Goal: Information Seeking & Learning: Find contact information

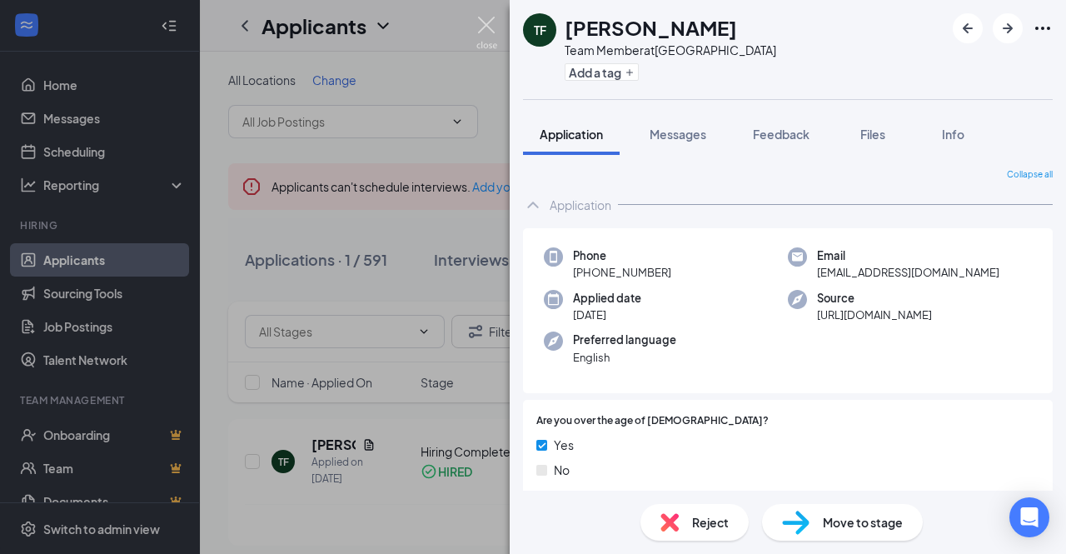
click at [486, 24] on img at bounding box center [486, 33] width 21 height 32
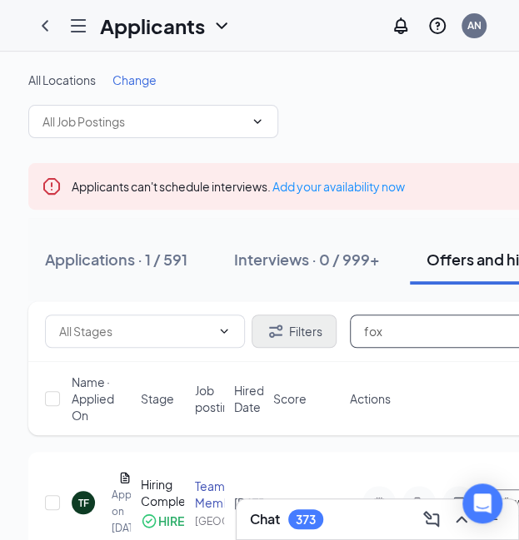
drag, startPoint x: 386, startPoint y: 335, endPoint x: 251, endPoint y: 343, distance: 135.1
click at [251, 343] on div "Filters fox" at bounding box center [322, 331] width 555 height 33
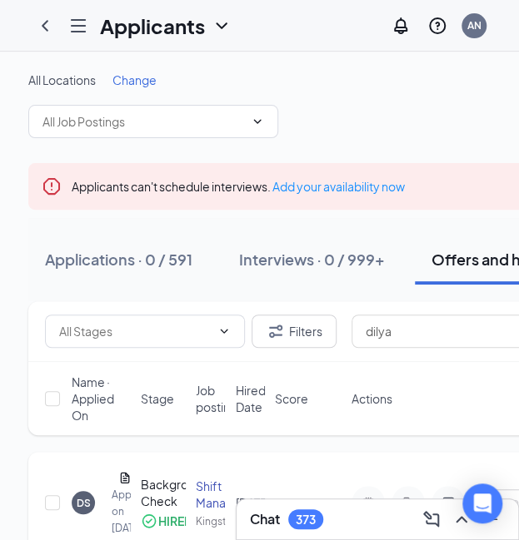
click at [83, 507] on div "DS" at bounding box center [84, 503] width 14 height 14
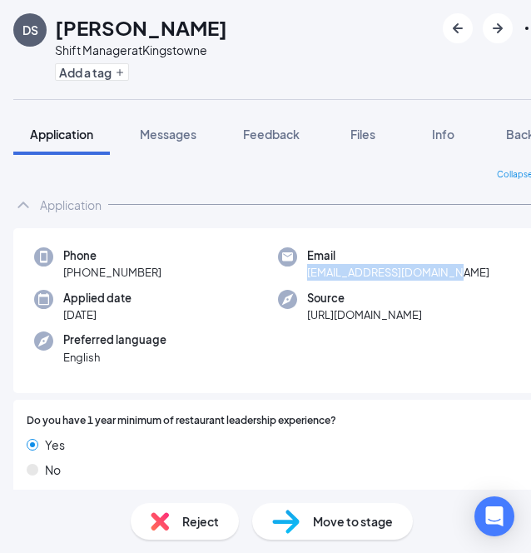
drag, startPoint x: 435, startPoint y: 274, endPoint x: 295, endPoint y: 279, distance: 140.8
click at [295, 279] on div "Email [EMAIL_ADDRESS][DOMAIN_NAME]" at bounding box center [400, 264] width 244 height 34
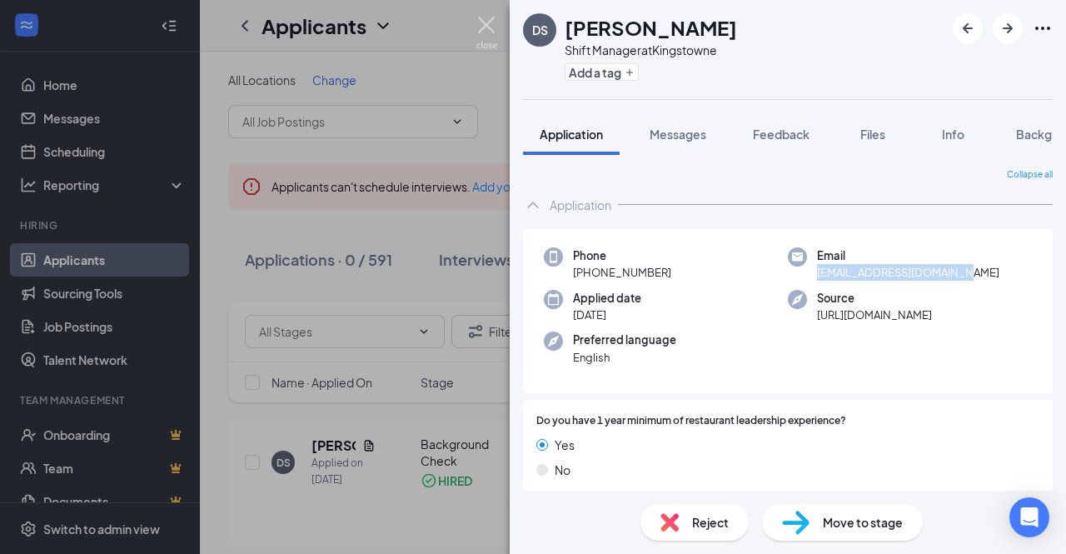
click at [478, 26] on img at bounding box center [486, 33] width 21 height 32
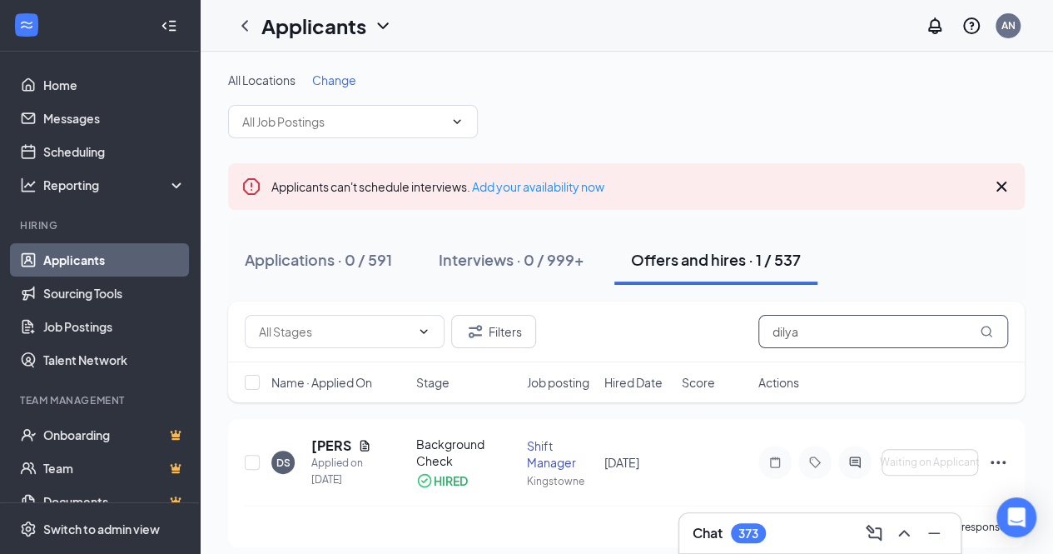
drag, startPoint x: 815, startPoint y: 334, endPoint x: 625, endPoint y: 357, distance: 191.3
click at [530, 357] on div "Filters dilya" at bounding box center [626, 331] width 797 height 61
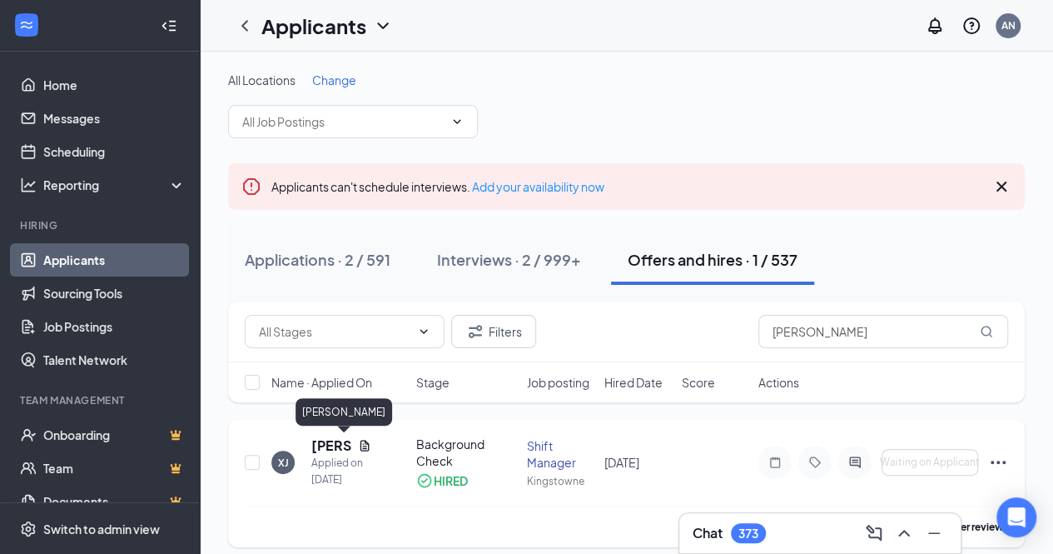
click at [331, 445] on h5 "[PERSON_NAME]" at bounding box center [331, 445] width 40 height 18
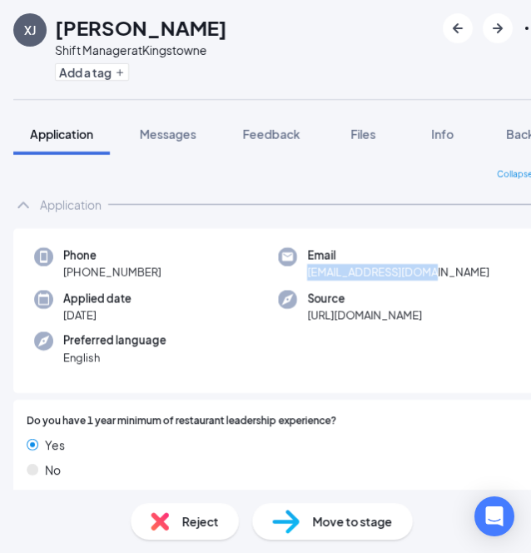
drag, startPoint x: 422, startPoint y: 269, endPoint x: 300, endPoint y: 284, distance: 123.3
click at [300, 284] on div "Phone [PHONE_NUMBER] Email [EMAIL_ADDRESS][DOMAIN_NAME] Applied date [DATE] Sou…" at bounding box center [278, 311] width 530 height 166
copy span "[EMAIL_ADDRESS][DOMAIN_NAME]"
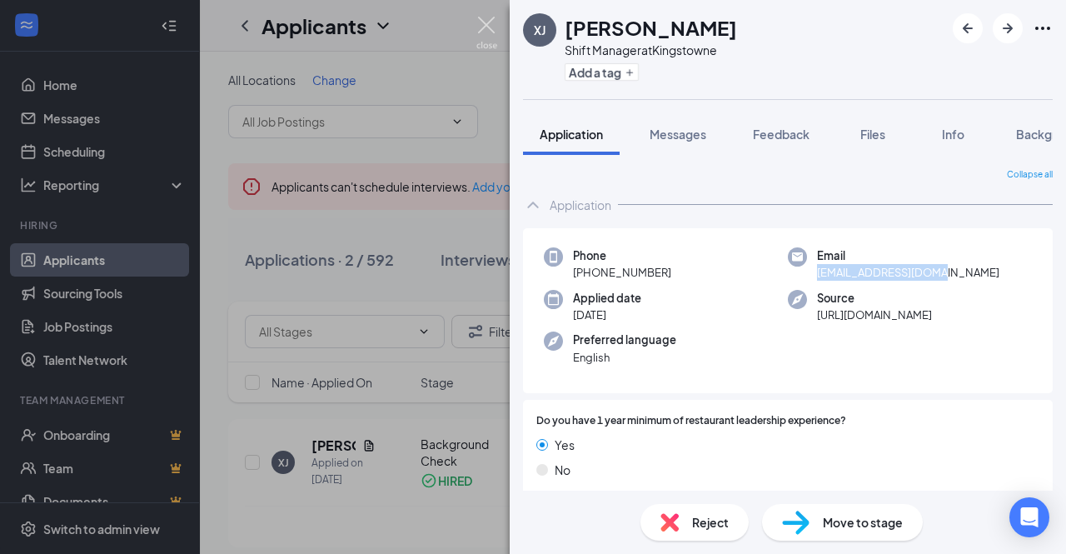
click at [485, 25] on img at bounding box center [486, 33] width 21 height 32
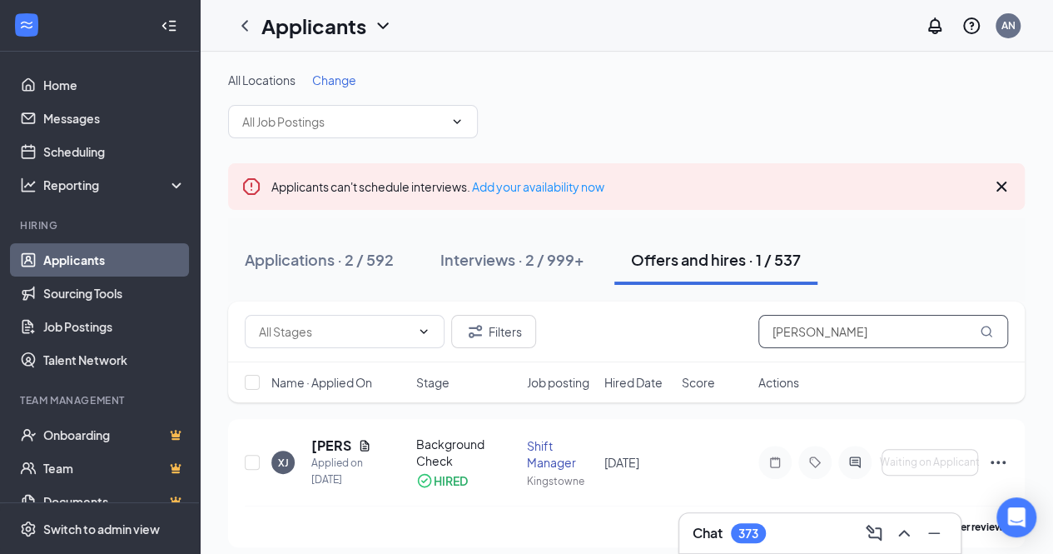
drag, startPoint x: 818, startPoint y: 330, endPoint x: 698, endPoint y: 312, distance: 122.0
click at [530, 312] on div "Filters xavier" at bounding box center [626, 331] width 797 height 61
type input "tea"
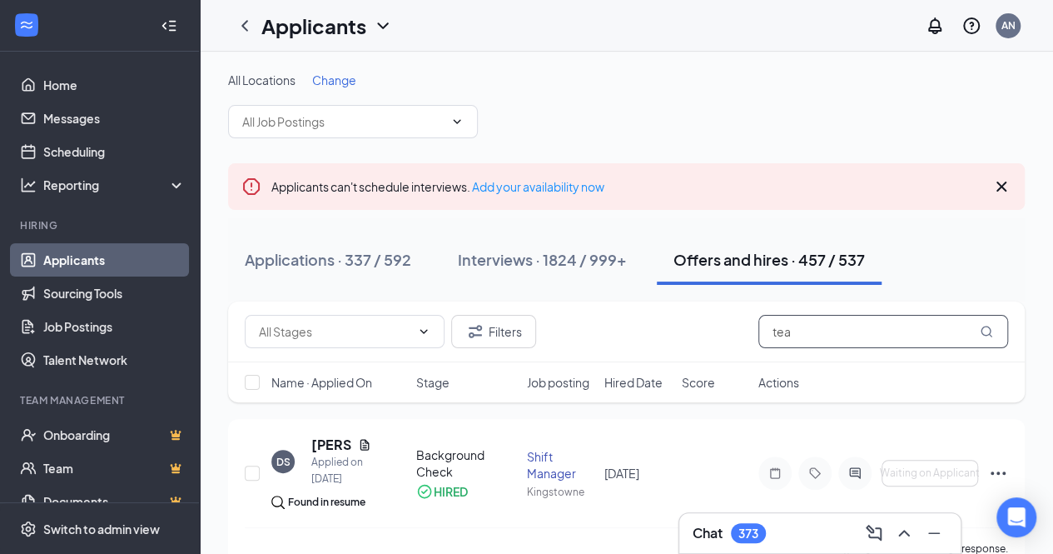
click at [530, 336] on input "tea" at bounding box center [883, 331] width 250 height 33
click at [530, 329] on icon "MagnifyingGlass" at bounding box center [986, 331] width 13 height 13
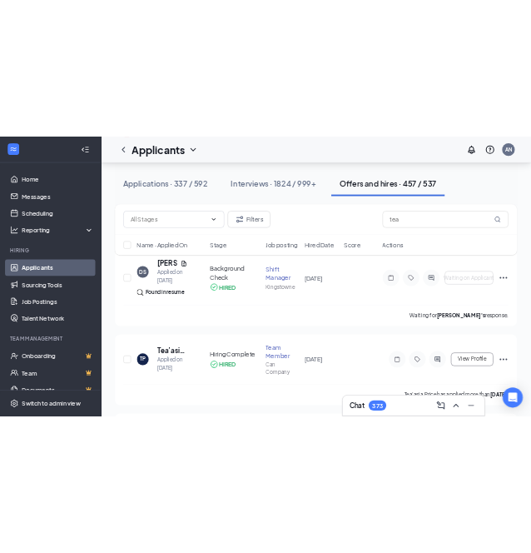
scroll to position [198, 0]
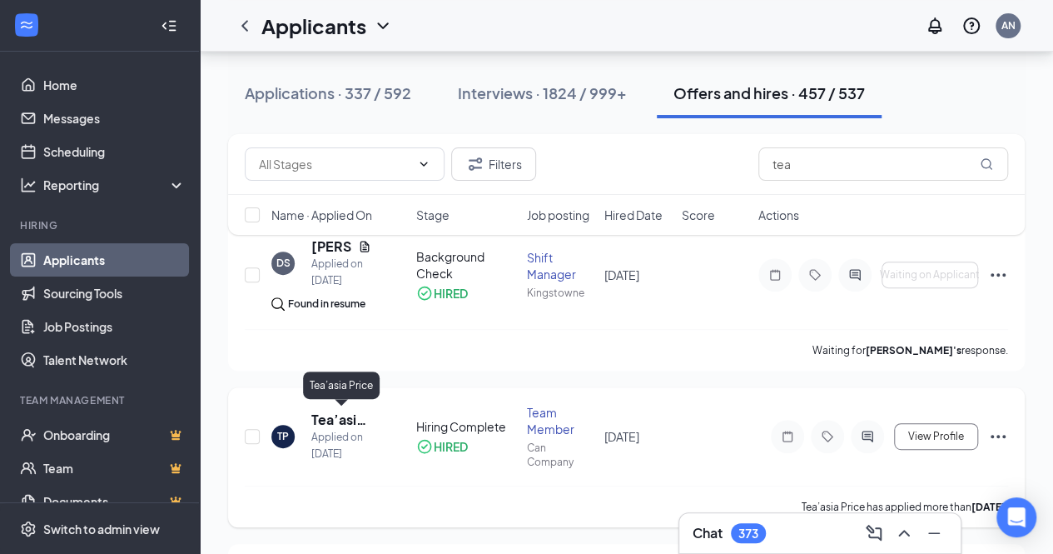
click at [330, 426] on h5 "Tea’asia Price" at bounding box center [341, 419] width 60 height 18
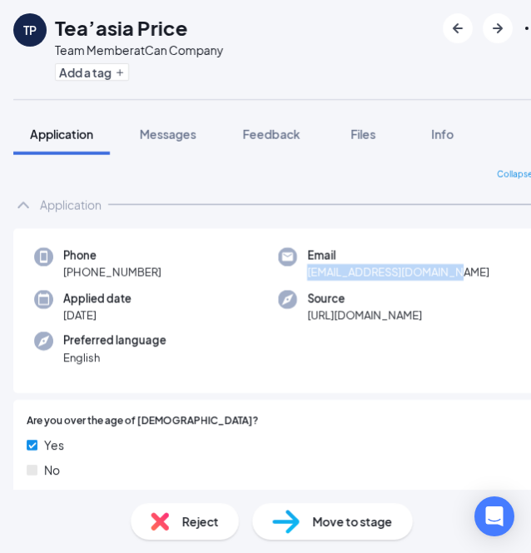
drag, startPoint x: 443, startPoint y: 271, endPoint x: 296, endPoint y: 279, distance: 146.8
click at [296, 279] on div "Email [EMAIL_ADDRESS][DOMAIN_NAME]" at bounding box center [400, 264] width 244 height 34
